Goal: Navigation & Orientation: Find specific page/section

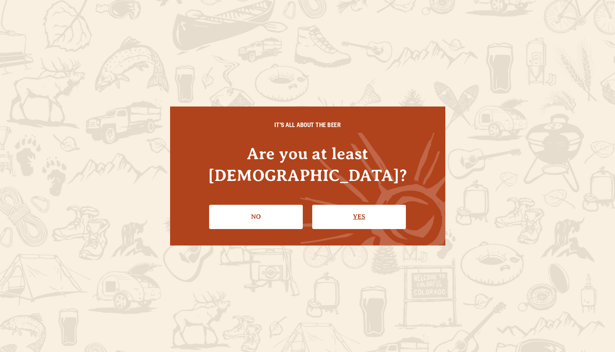
click at [336, 209] on link "Yes" at bounding box center [359, 217] width 94 height 24
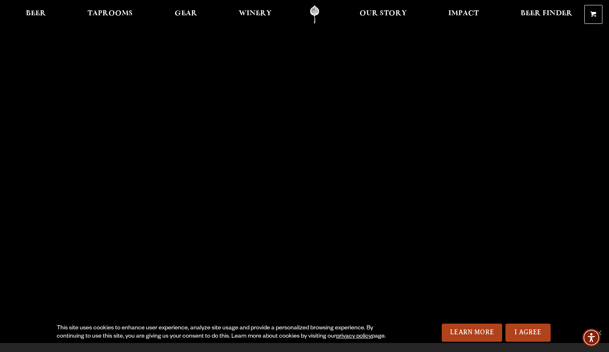
drag, startPoint x: 528, startPoint y: 333, endPoint x: 505, endPoint y: 320, distance: 26.1
click at [527, 333] on link "I Agree" at bounding box center [527, 332] width 45 height 18
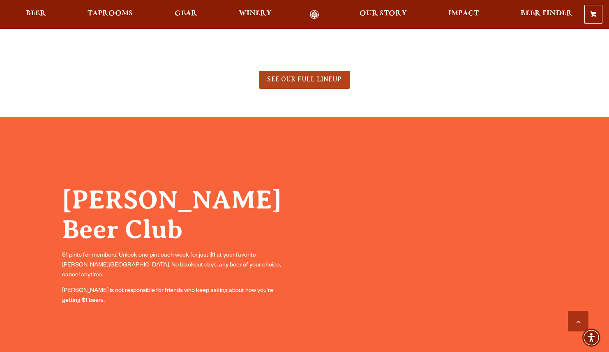
scroll to position [564, 0]
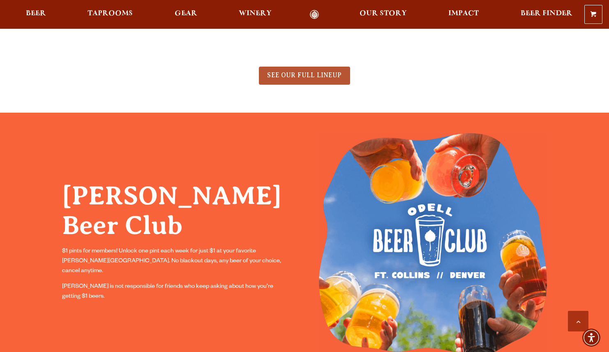
click at [301, 80] on link "SEE OUR FULL LINEUP" at bounding box center [304, 76] width 91 height 18
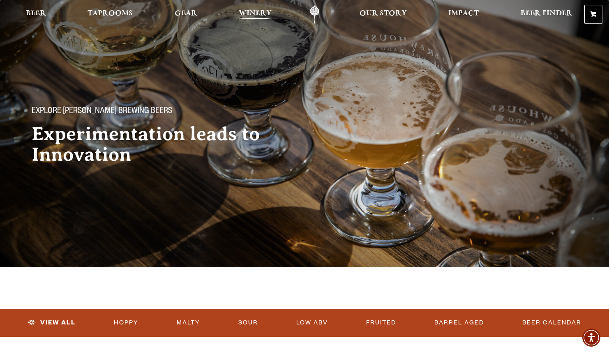
click at [248, 12] on span "Winery" at bounding box center [255, 13] width 33 height 7
